Goal: Check status: Check status

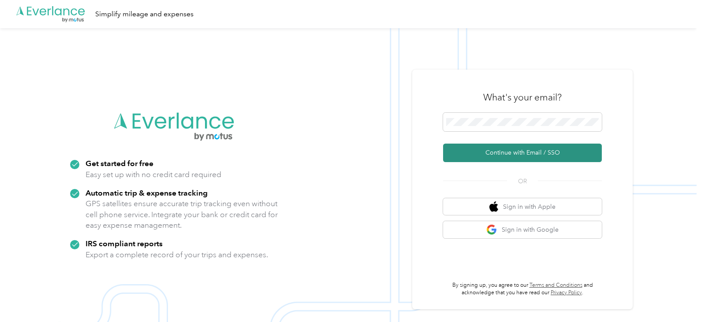
click at [499, 154] on button "Continue with Email / SSO" at bounding box center [522, 153] width 159 height 19
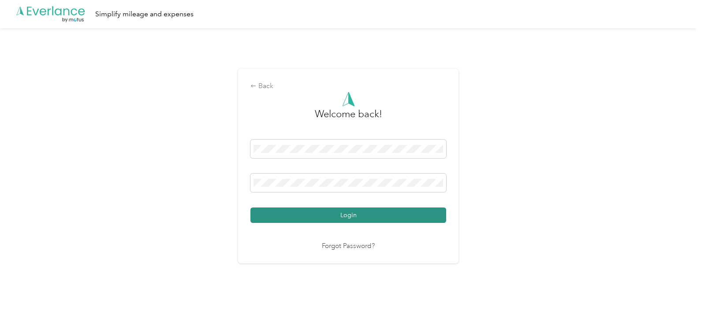
click at [330, 210] on button "Login" at bounding box center [348, 215] width 196 height 15
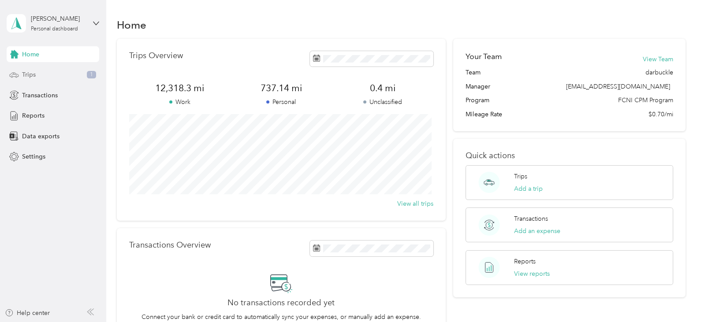
click at [30, 73] on span "Trips" at bounding box center [29, 74] width 14 height 9
